Goal: Transaction & Acquisition: Purchase product/service

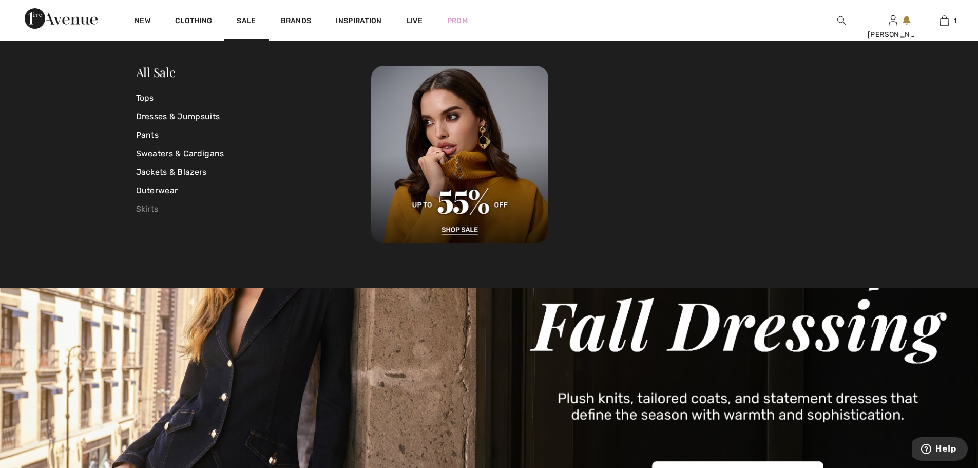
click at [143, 206] on link "Skirts" at bounding box center [254, 209] width 236 height 18
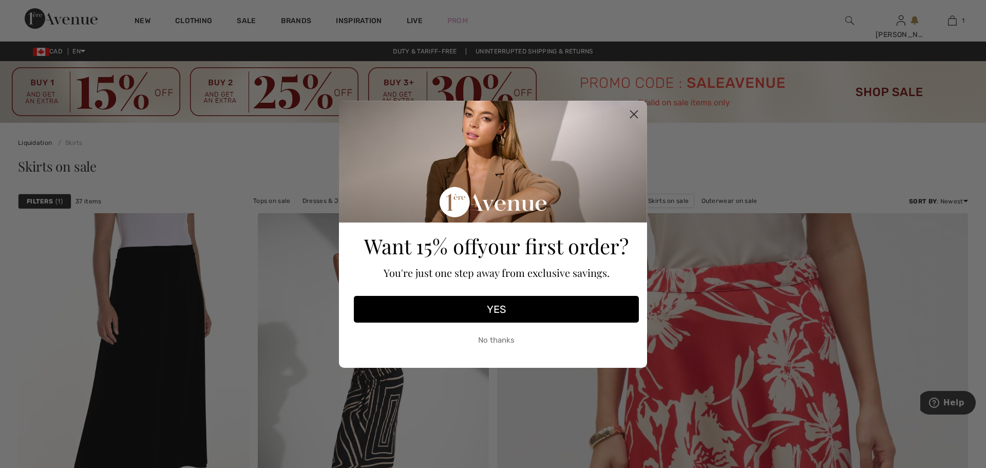
click at [630, 112] on circle "Close dialog" at bounding box center [633, 113] width 17 height 17
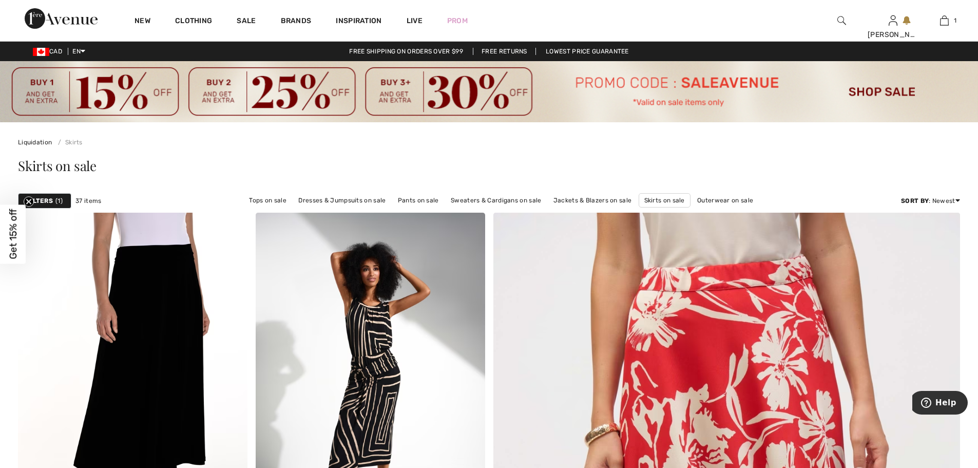
drag, startPoint x: 976, startPoint y: 463, endPoint x: 983, endPoint y: 465, distance: 6.9
click at [978, 465] on html "We value your privacy We use cookies to enhance your browsing experience, serve…" at bounding box center [489, 234] width 978 height 468
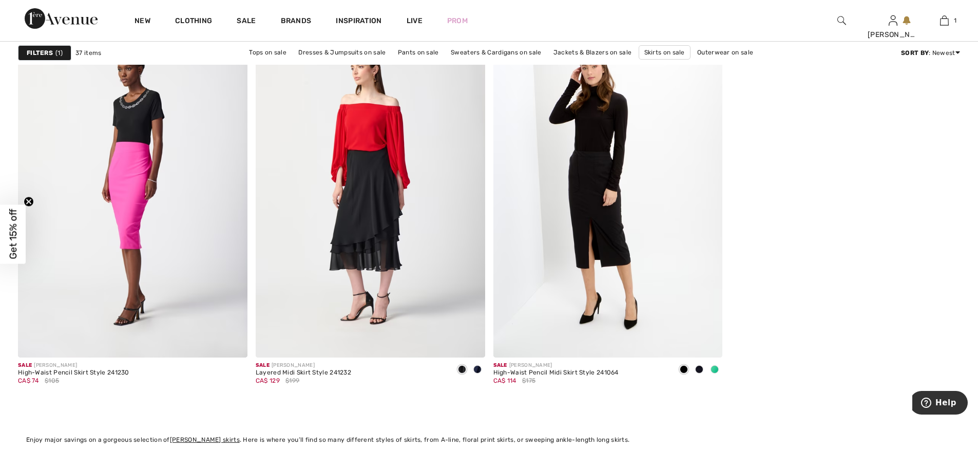
scroll to position [4558, 0]
